Goal: Navigation & Orientation: Find specific page/section

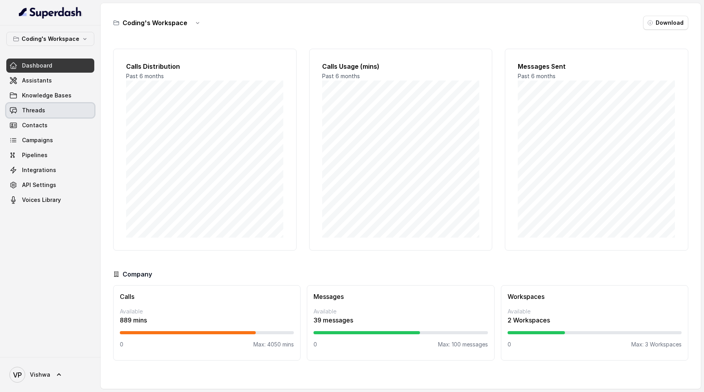
click at [33, 109] on span "Threads" at bounding box center [33, 110] width 23 height 8
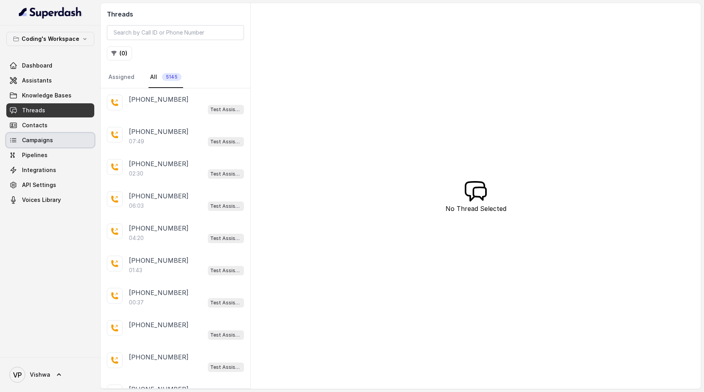
click at [39, 141] on span "Campaigns" at bounding box center [37, 140] width 31 height 8
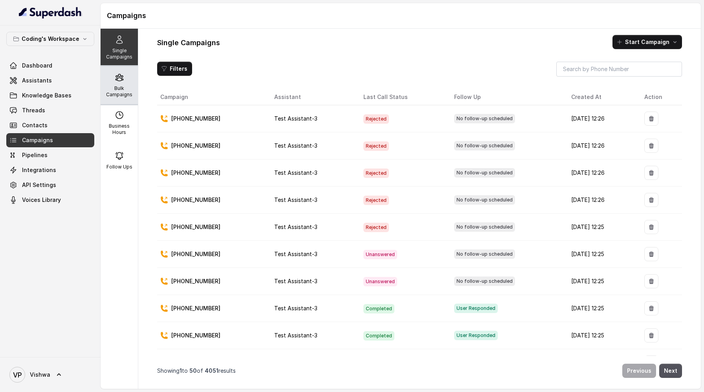
click at [122, 90] on p "Bulk Campaigns" at bounding box center [119, 91] width 31 height 13
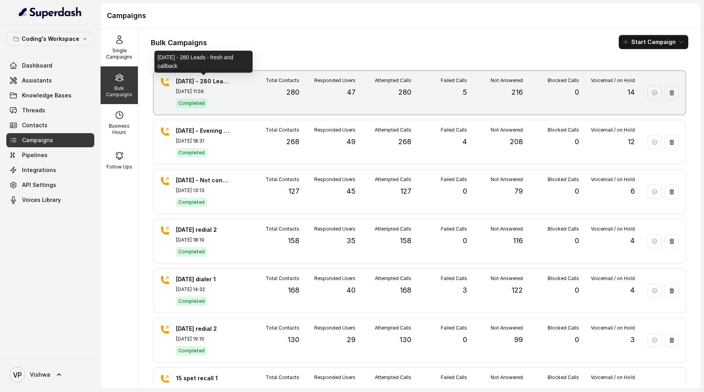
click at [215, 81] on p "19th sept - 280 Leads - fresh and callback" at bounding box center [203, 81] width 55 height 8
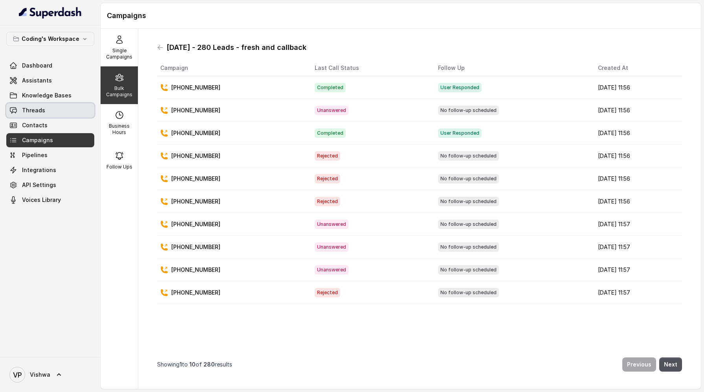
click at [32, 108] on span "Threads" at bounding box center [33, 110] width 23 height 8
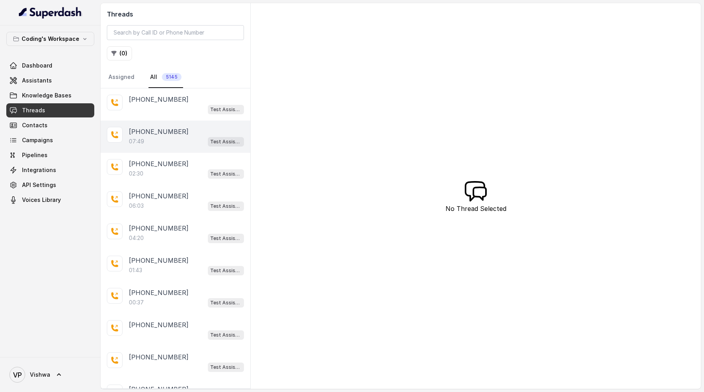
click at [151, 141] on div "07:49 Test Assistant-3" at bounding box center [186, 141] width 115 height 10
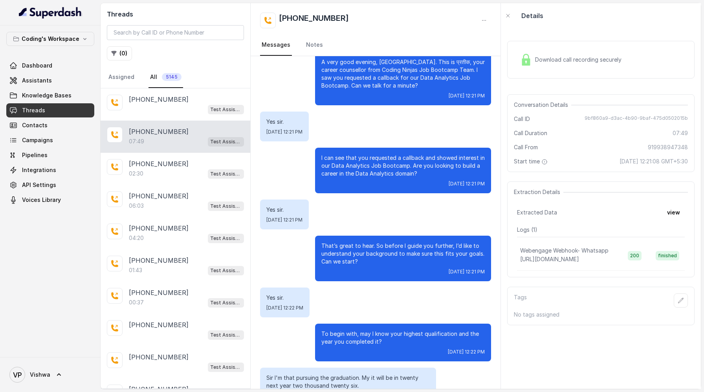
scroll to position [88, 0]
